Goal: Obtain resource: Obtain resource

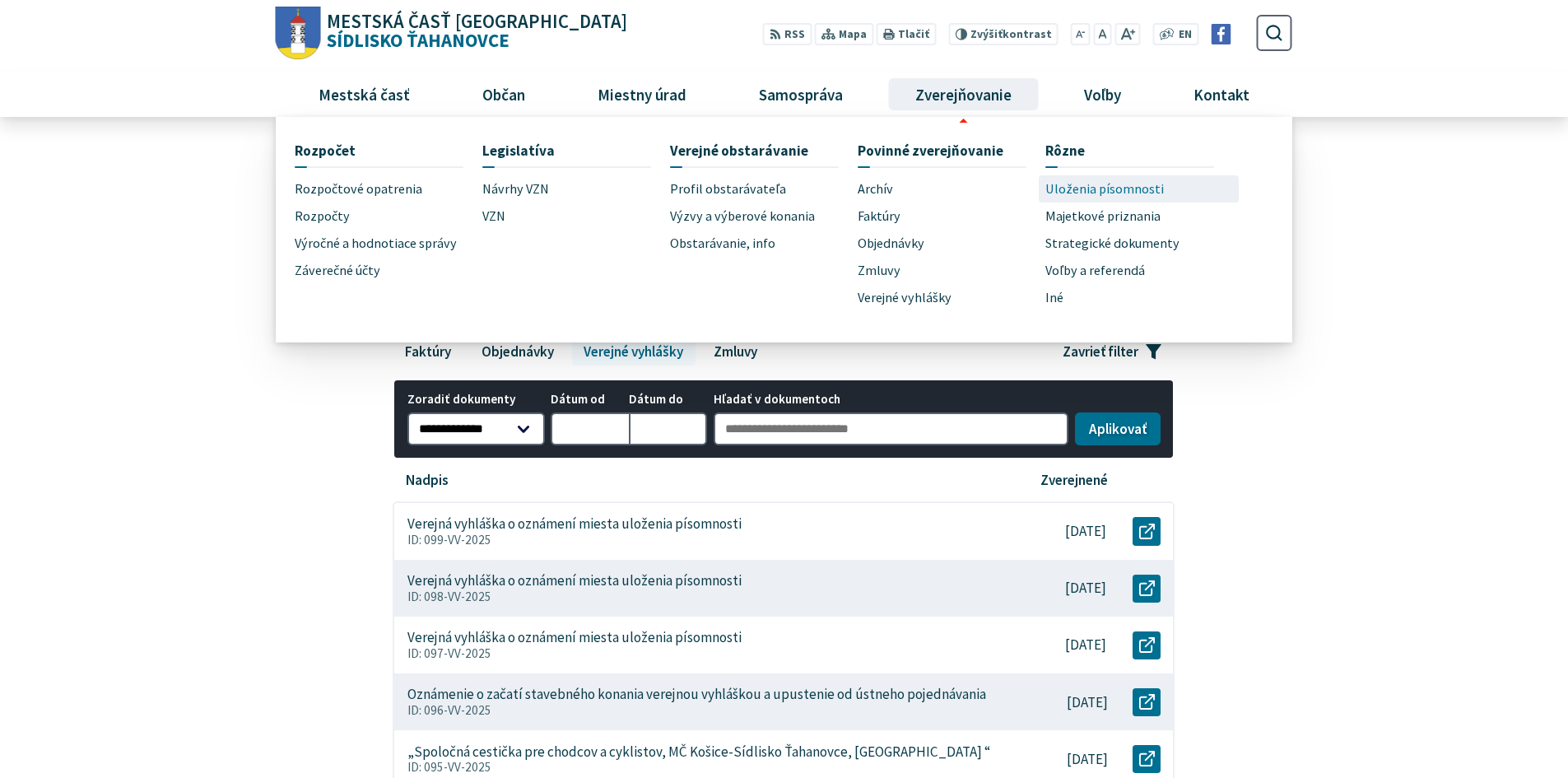
click at [1080, 185] on span "Uloženia písomnosti" at bounding box center [1105, 189] width 119 height 27
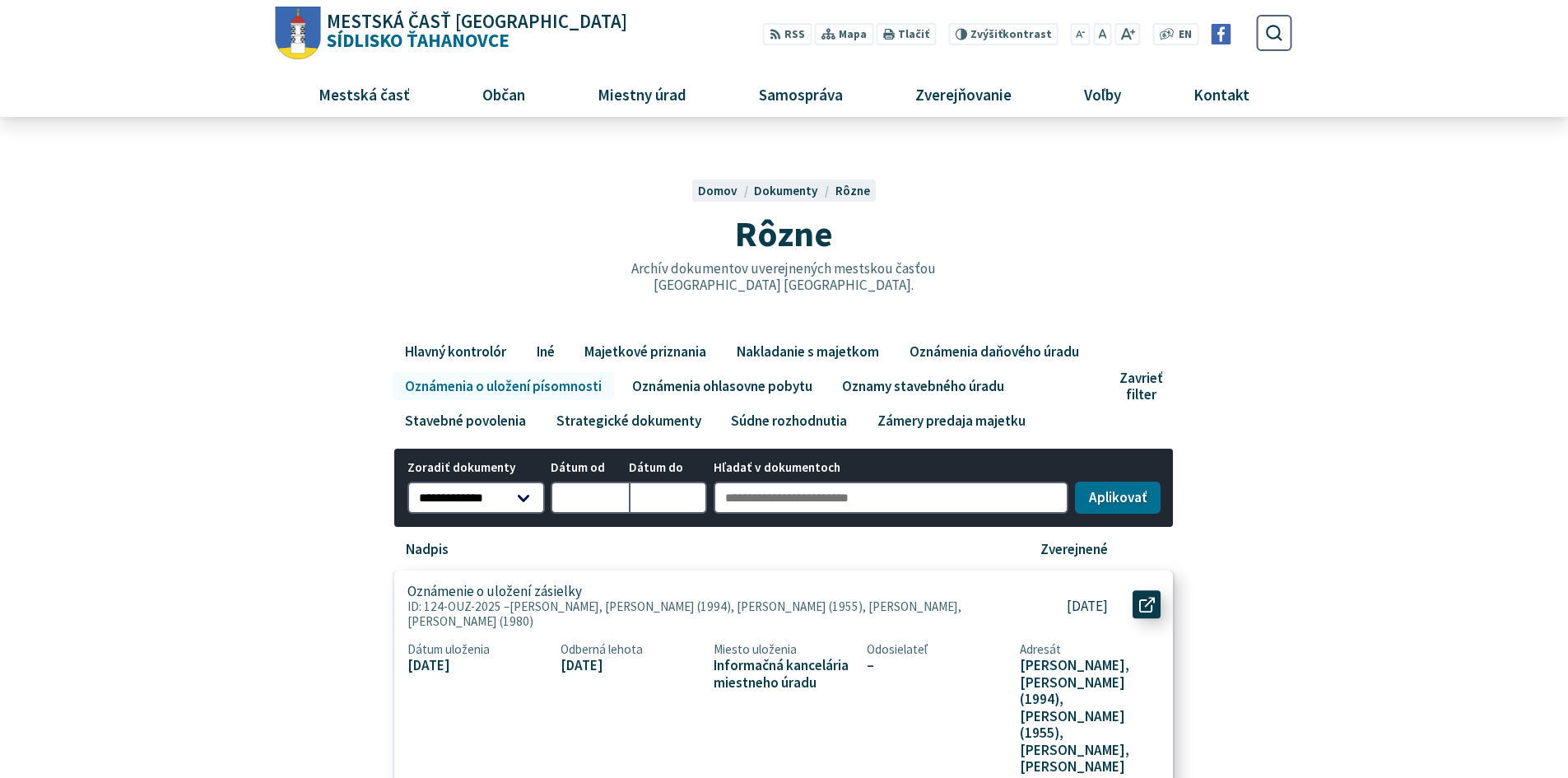
click at [1150, 604] on icon at bounding box center [1147, 605] width 16 height 16
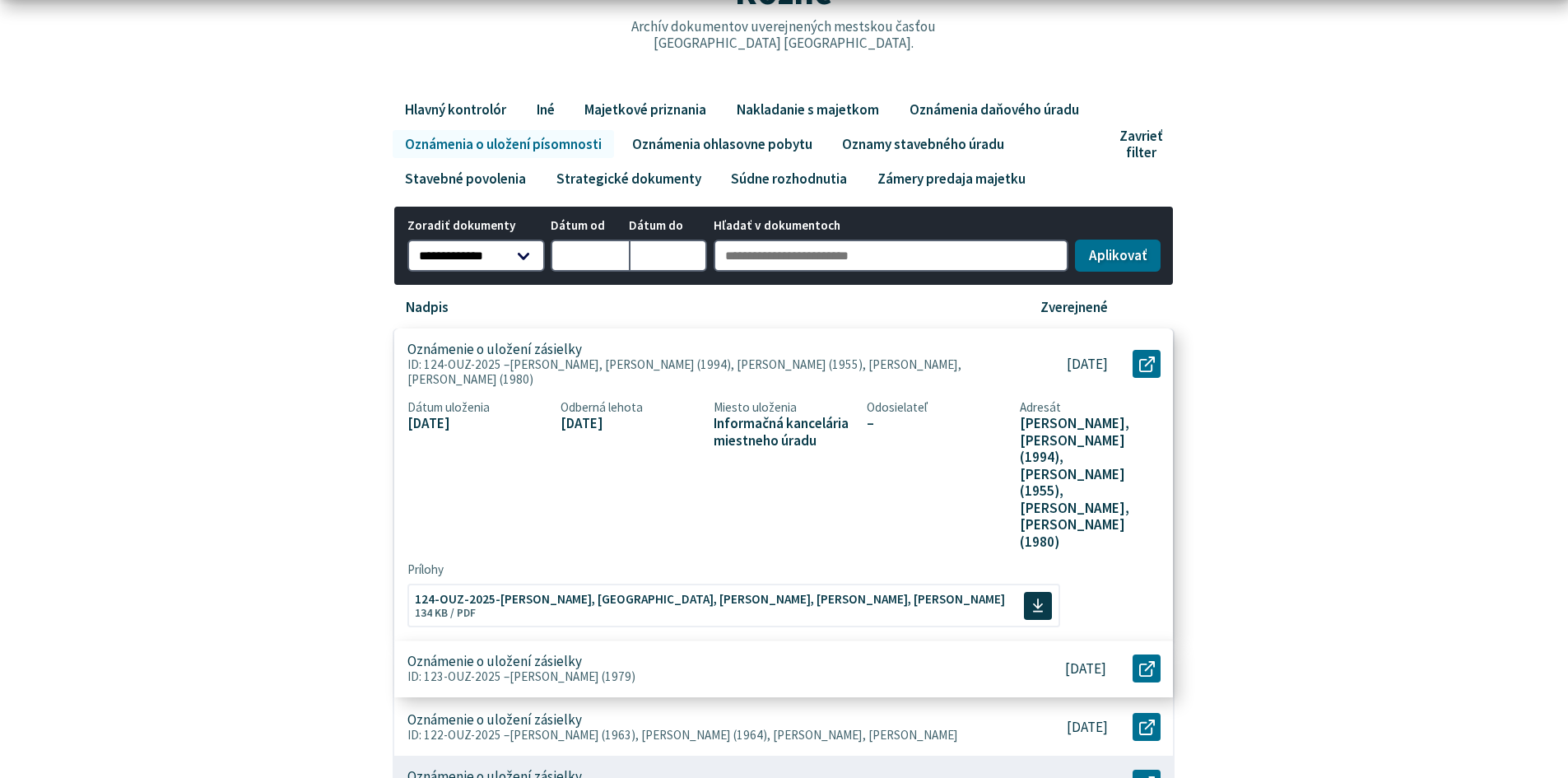
scroll to position [329, 0]
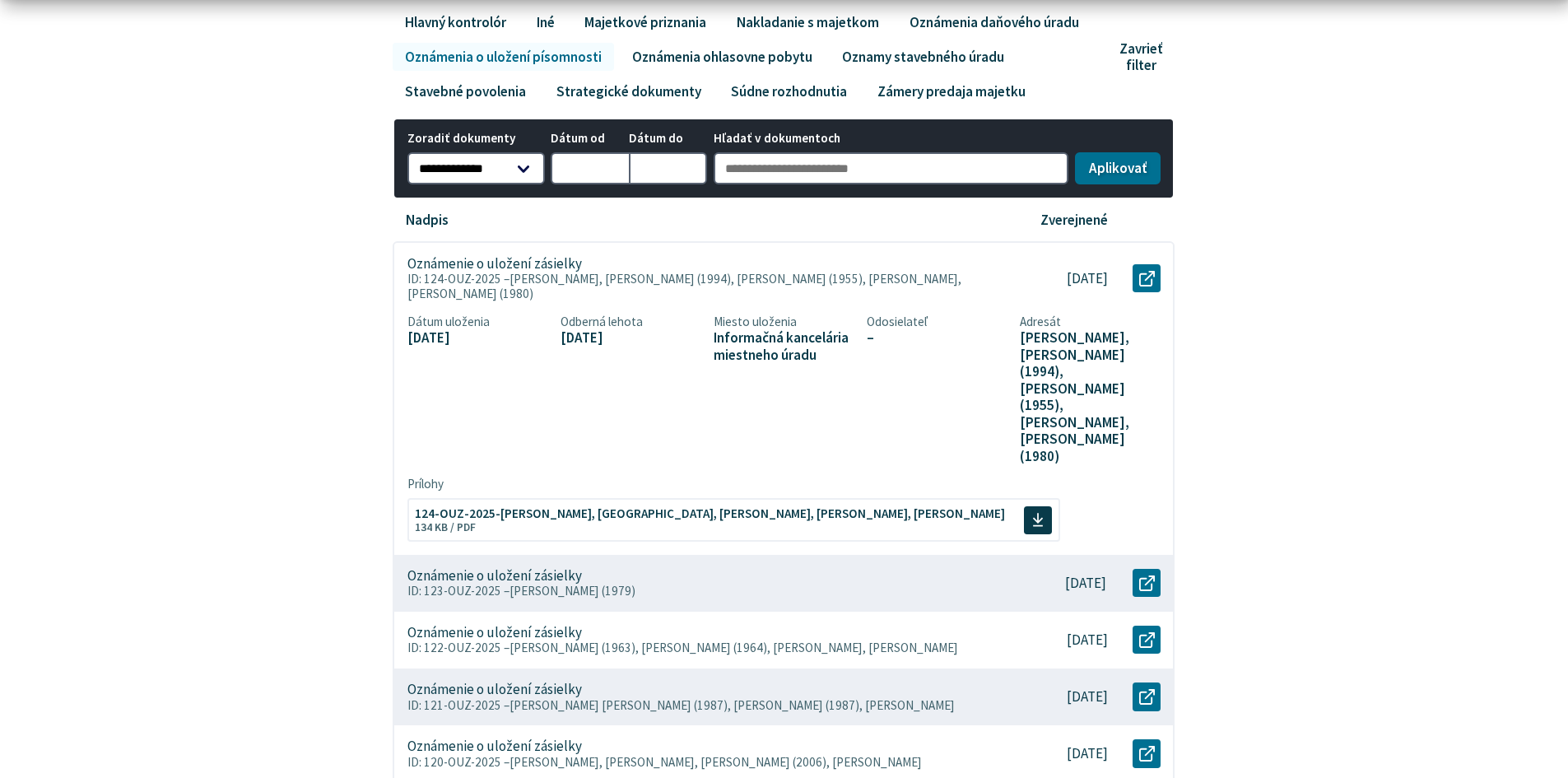
click at [219, 331] on body "Na zabezpečenie funkčnosti a anonymnú analýzu návštevnosti táto webstránka ukla…" at bounding box center [784, 772] width 1568 height 2204
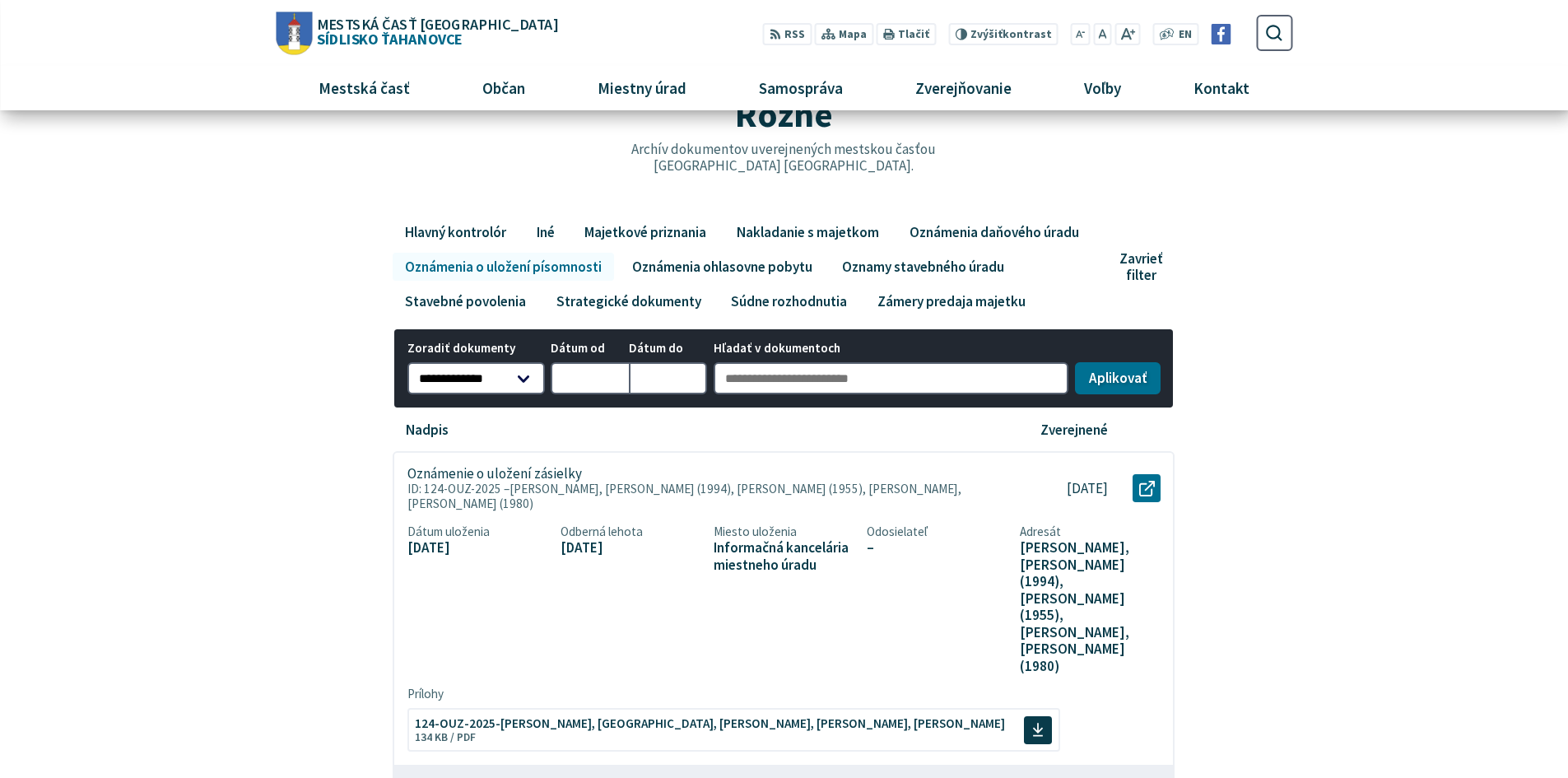
scroll to position [0, 0]
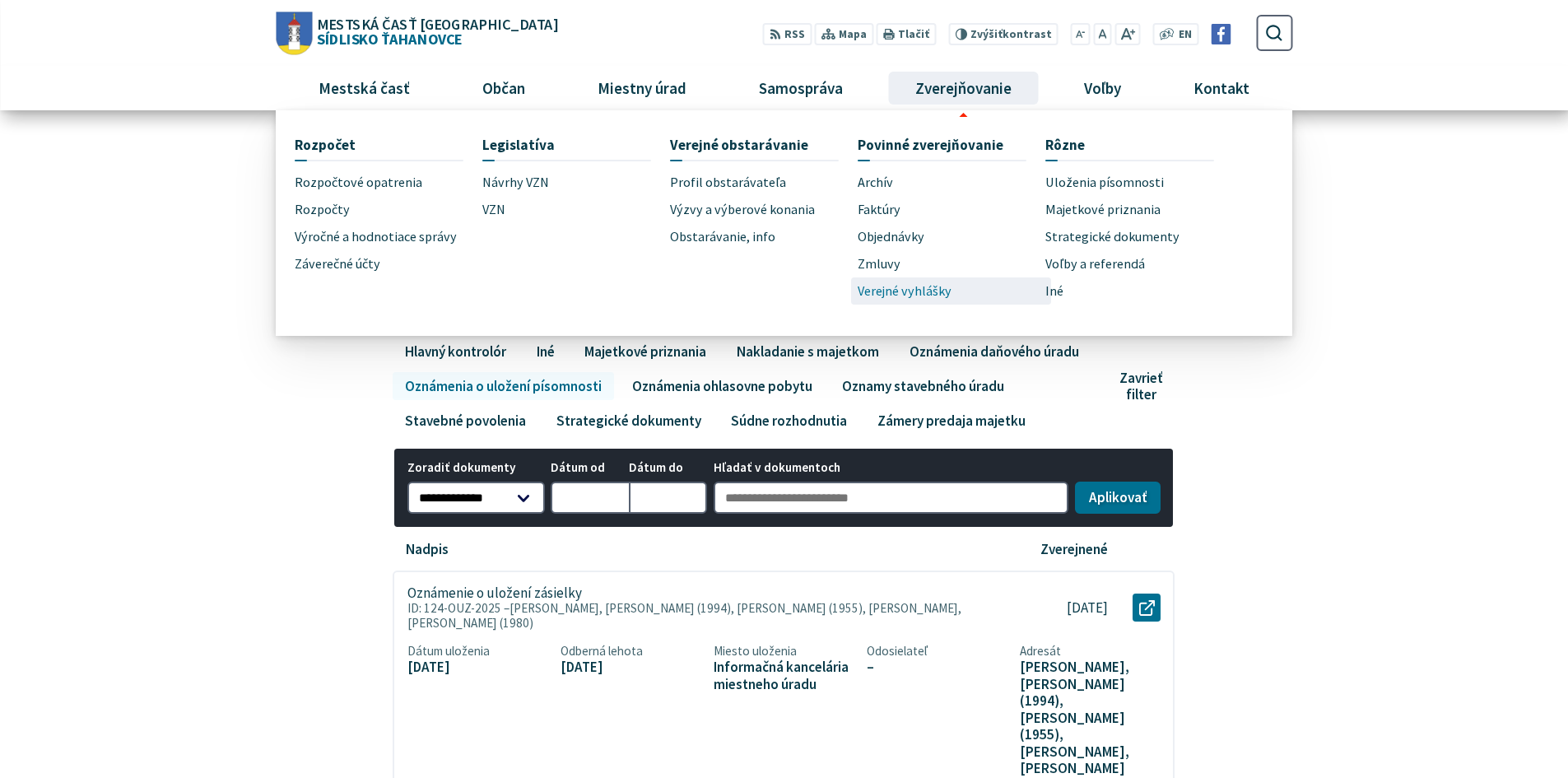
click at [899, 290] on span "Verejné vyhlášky" at bounding box center [905, 291] width 93 height 27
